Goal: Task Accomplishment & Management: Manage account settings

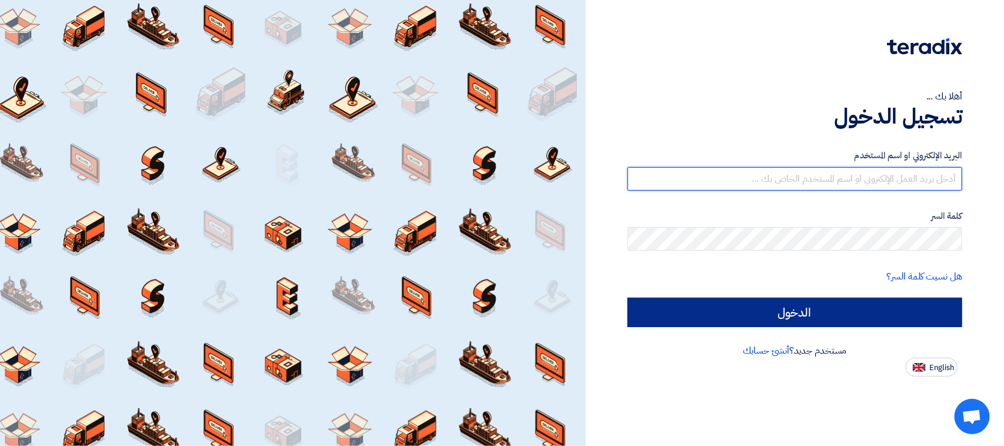
type input "[EMAIL_ADDRESS][DOMAIN_NAME]"
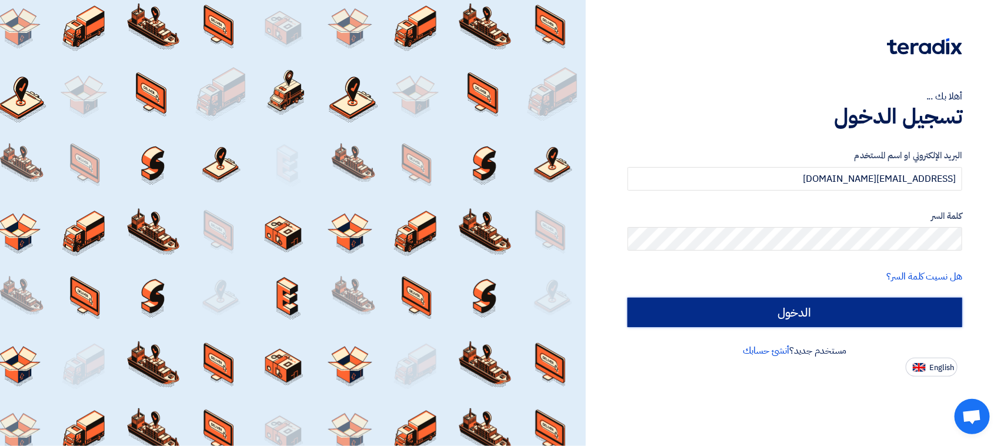
click at [793, 308] on input "الدخول" at bounding box center [795, 312] width 335 height 29
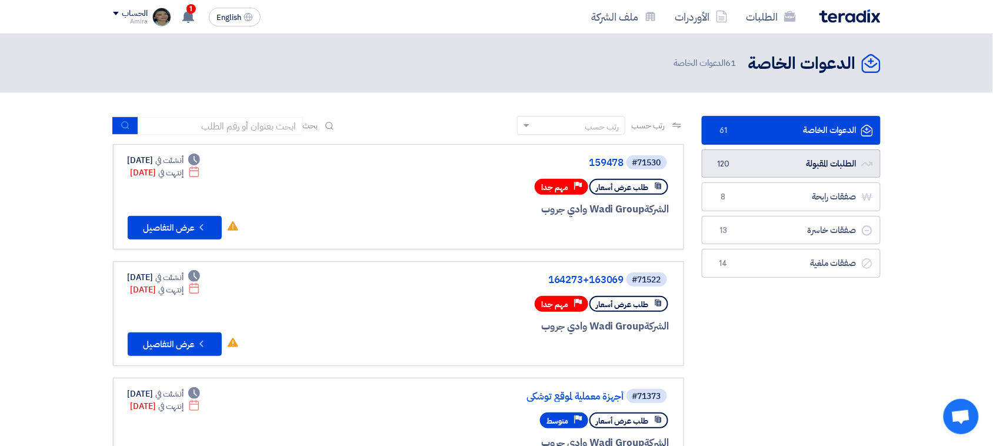
click at [833, 156] on link "الطلبات المقبولة الطلبات المقبولة 120" at bounding box center [791, 163] width 179 height 29
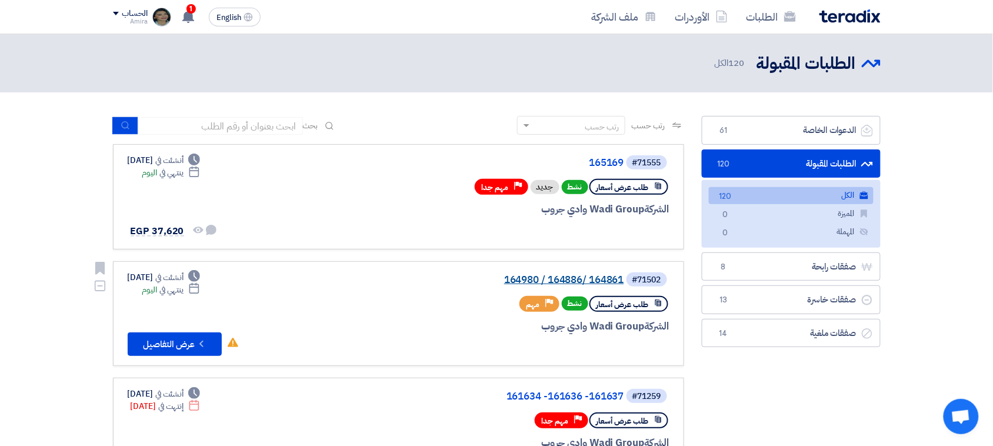
click at [596, 278] on link "164980 / 164886/ 164861" at bounding box center [506, 280] width 235 height 11
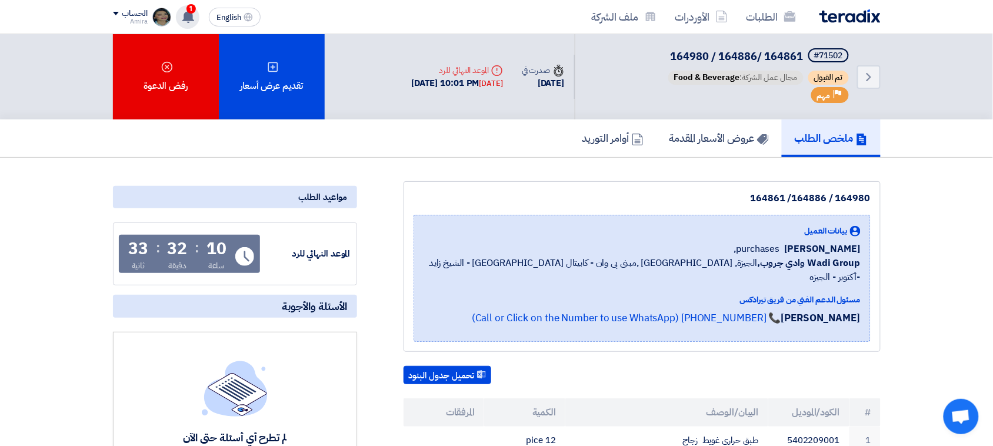
click at [198, 13] on div "1 عرض سعرك لطلب 165169 لم يعد الان تنافسي 10 hours ago تم نشر طلب عروض أسعار جد…" at bounding box center [188, 17] width 24 height 24
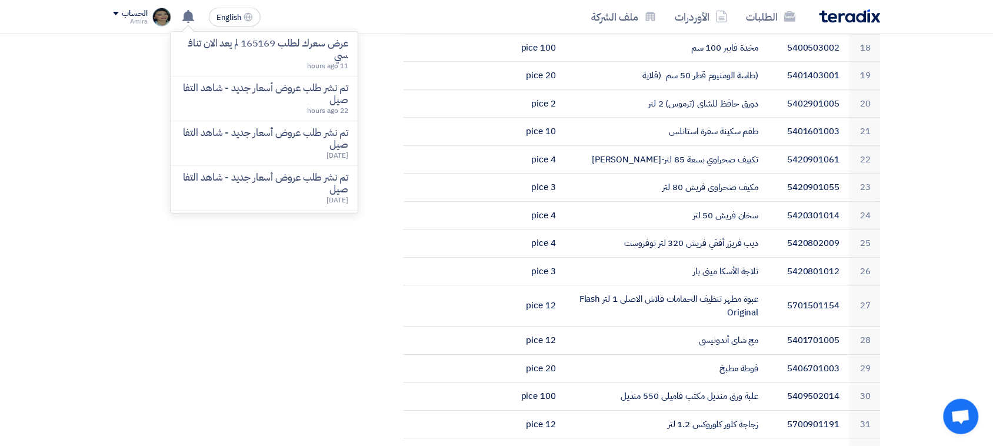
scroll to position [871, 0]
